Goal: Book appointment/travel/reservation

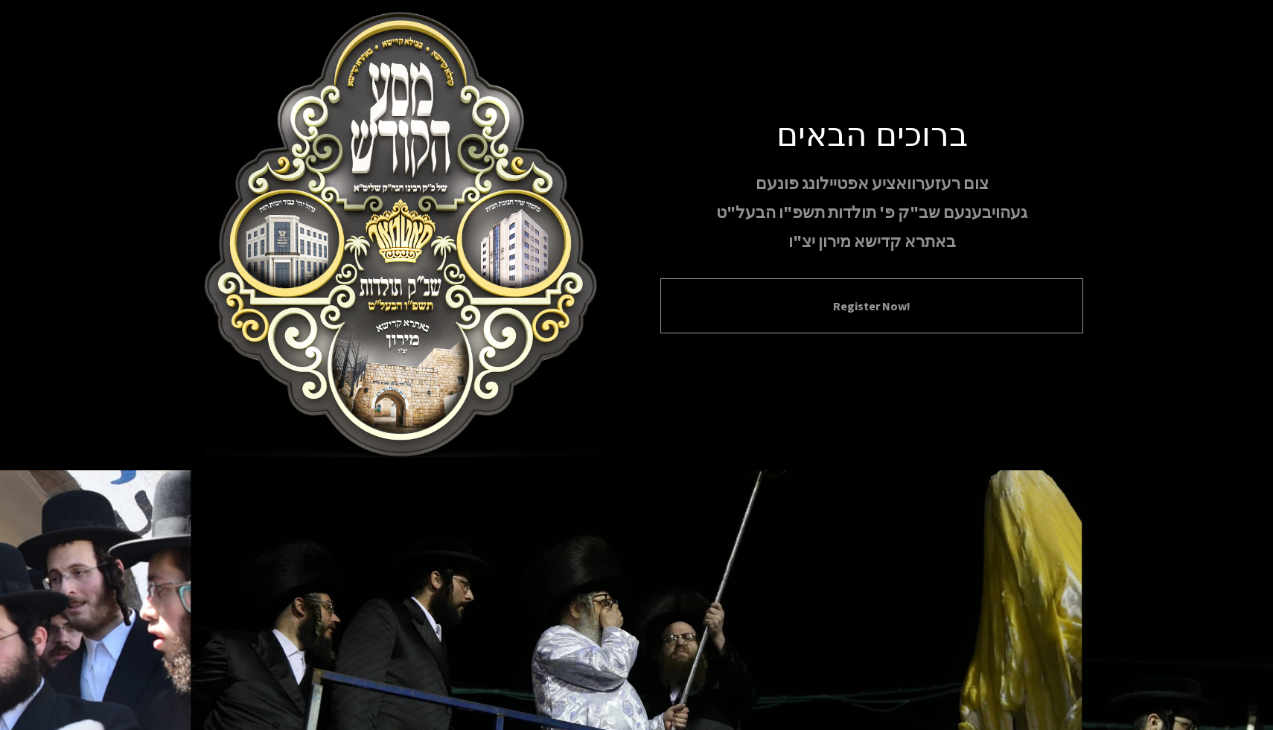
click at [847, 314] on button "Register Now!" at bounding box center [872, 306] width 386 height 18
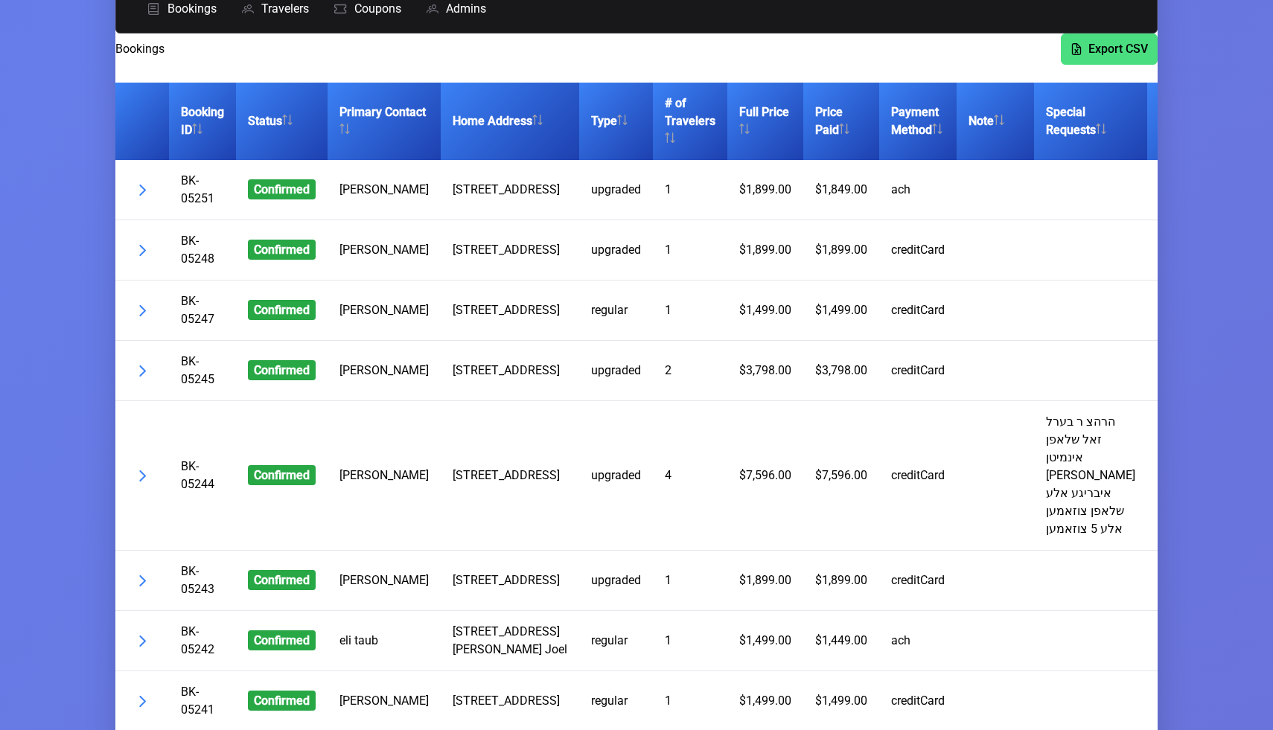
scroll to position [132, 0]
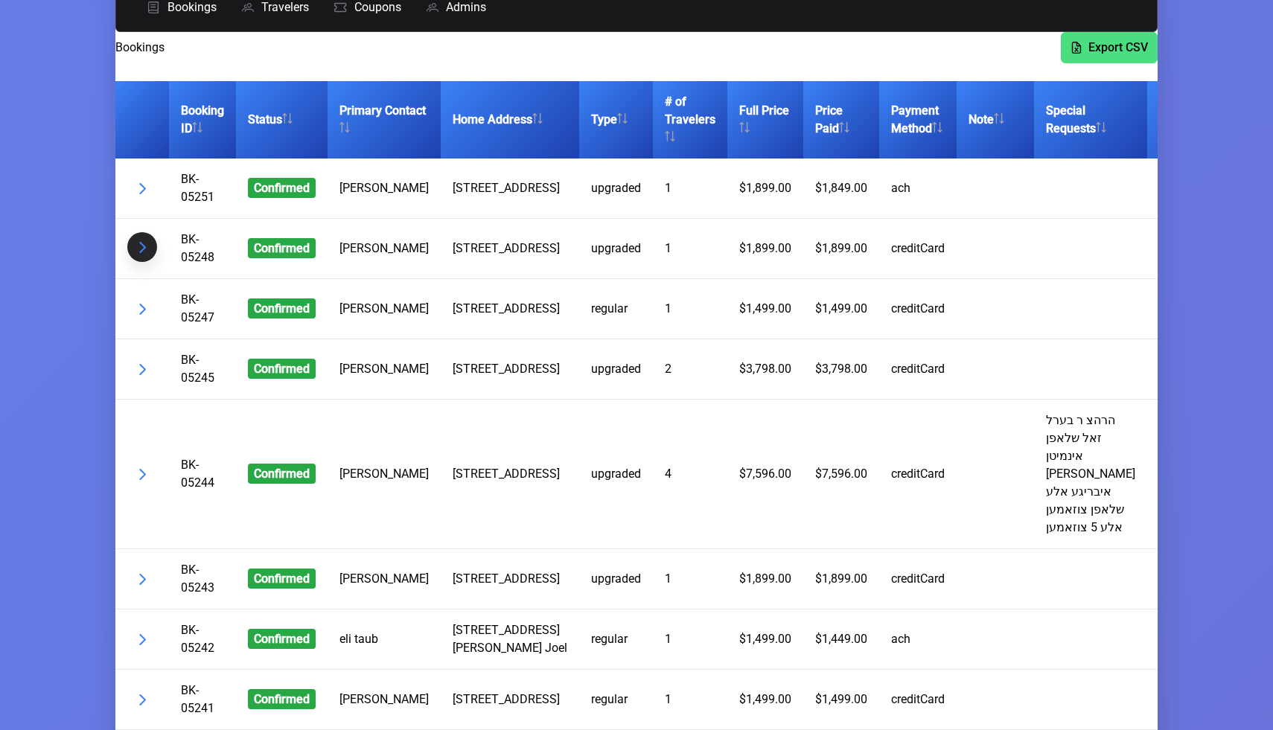
click at [138, 250] on button "button" at bounding box center [142, 247] width 30 height 30
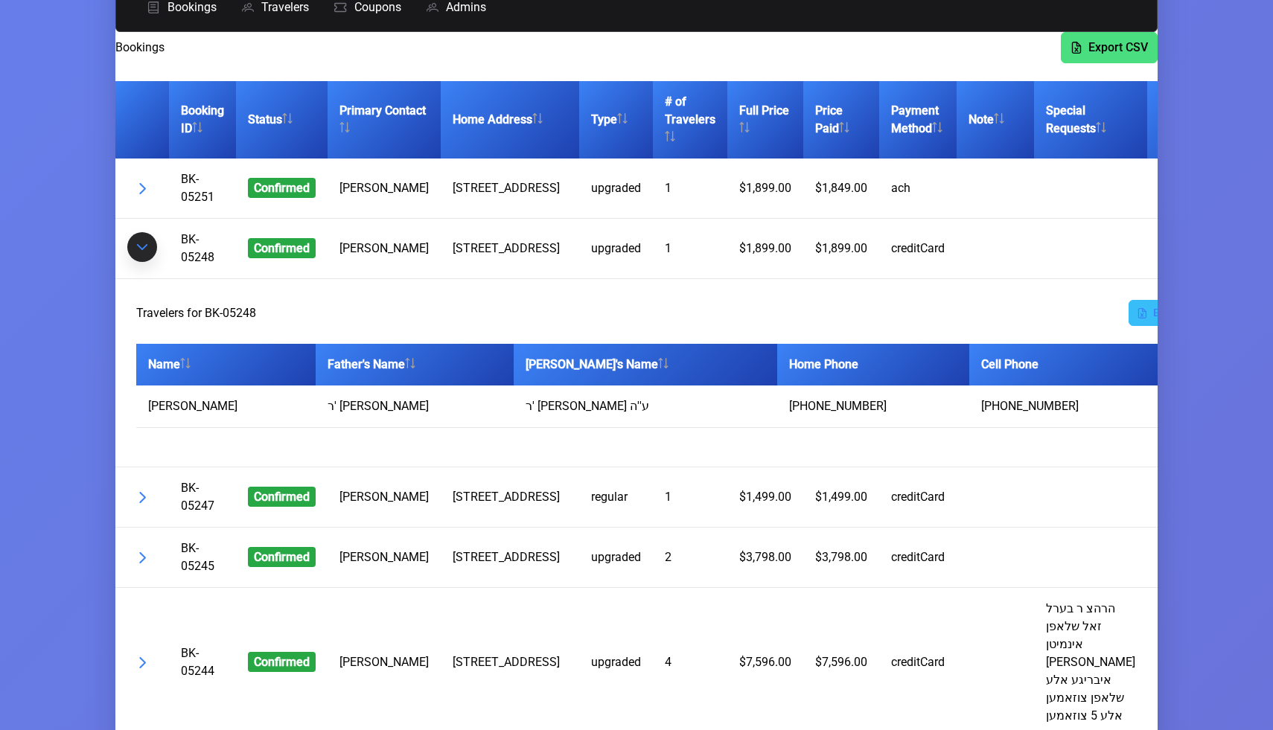
click at [145, 253] on span "button" at bounding box center [142, 247] width 12 height 12
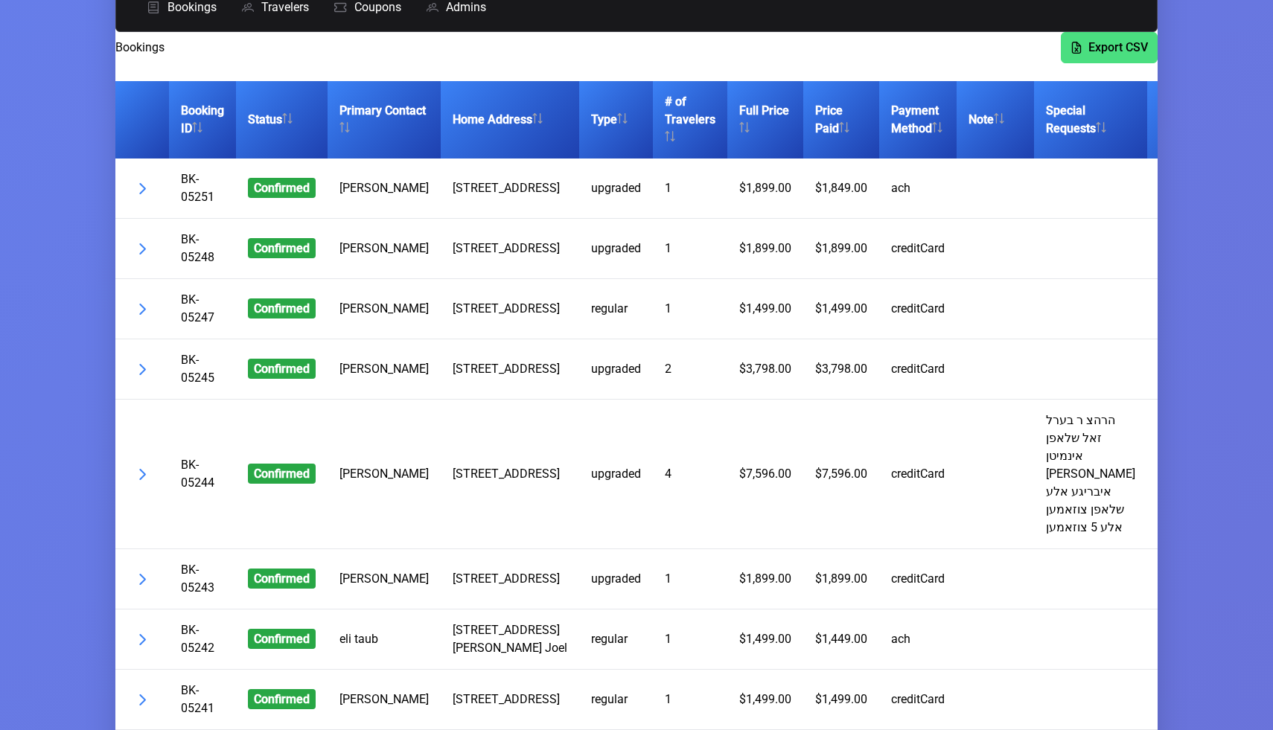
click at [220, 549] on td "BK-05244" at bounding box center [202, 475] width 67 height 150
